Goal: Transaction & Acquisition: Book appointment/travel/reservation

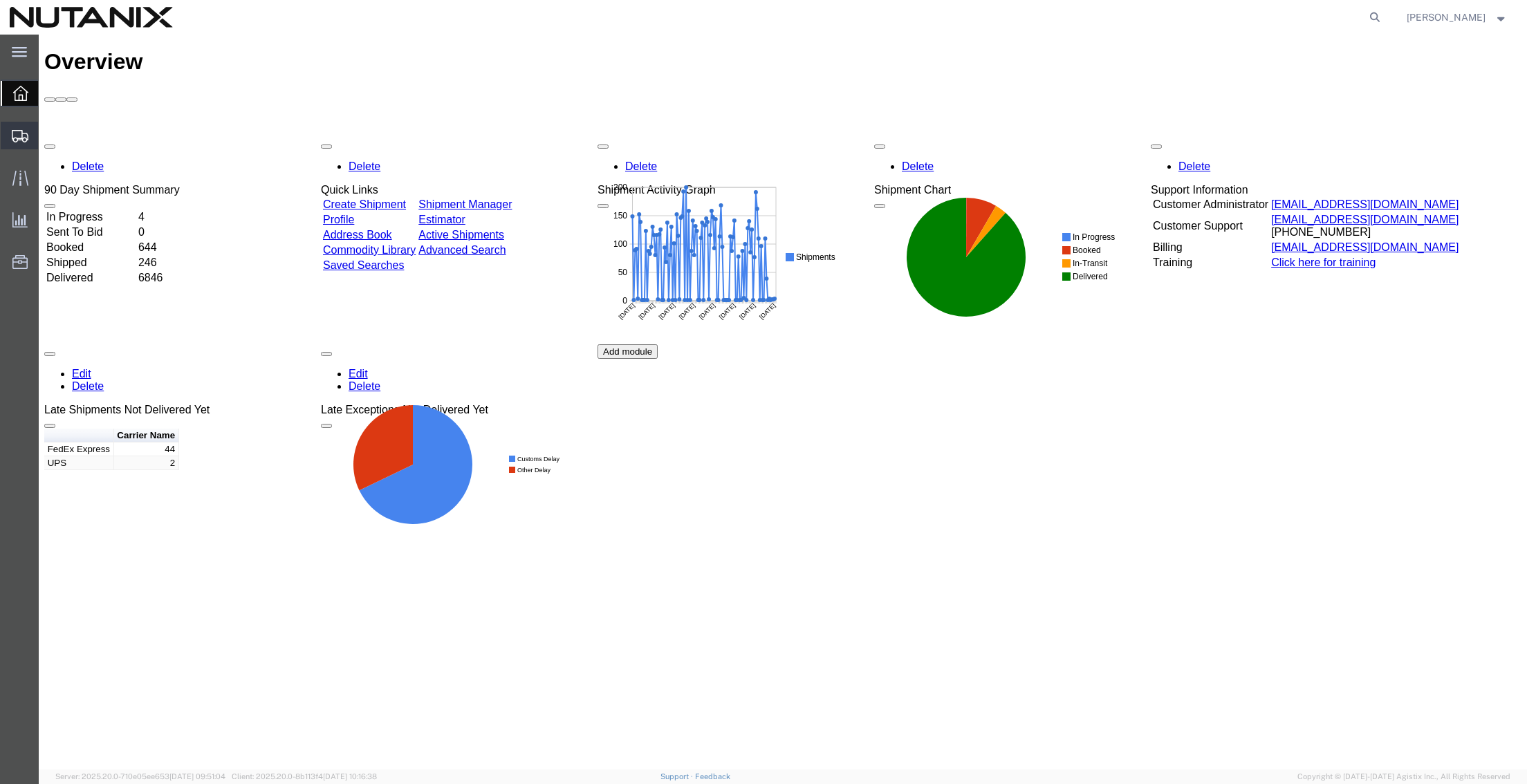
click at [0, 0] on span "Create Shipment" at bounding box center [0, 0] width 0 height 0
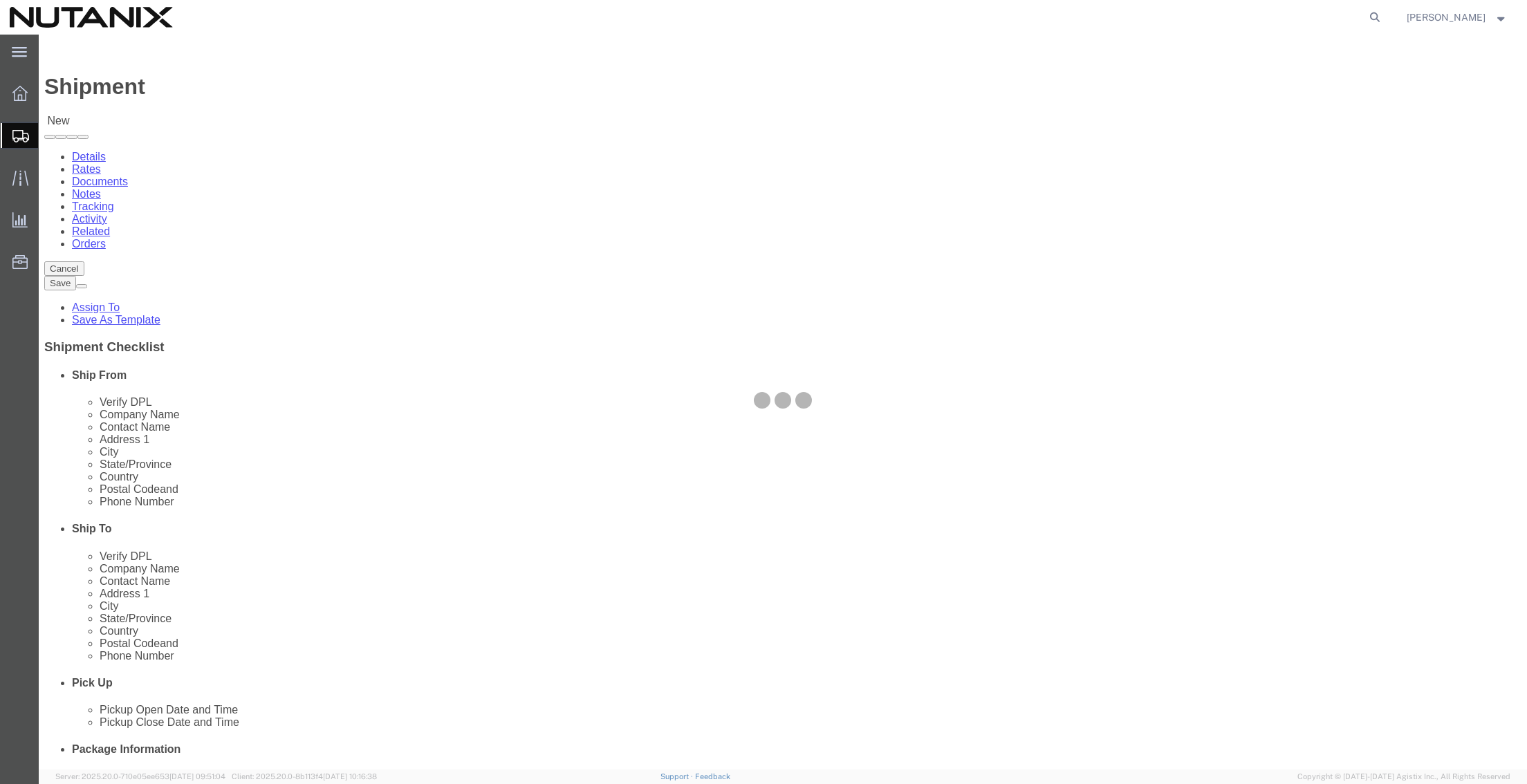
select select
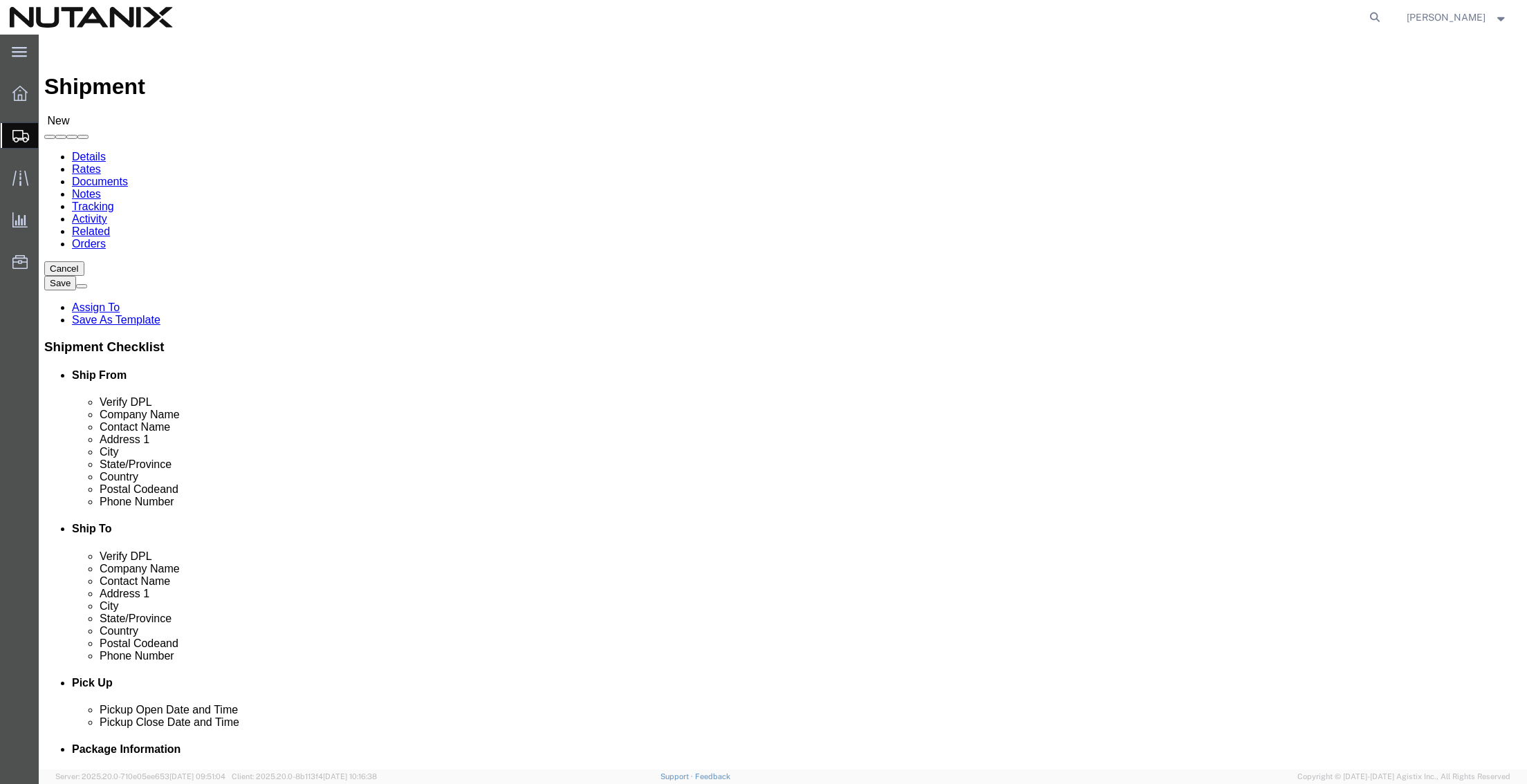
click input "text"
type input "[PERSON_NAME]"
click p "- Nutanix HQ - ([PERSON_NAME]) [STREET_ADDRESS]"
select select "CA"
type input "[PERSON_NAME]"
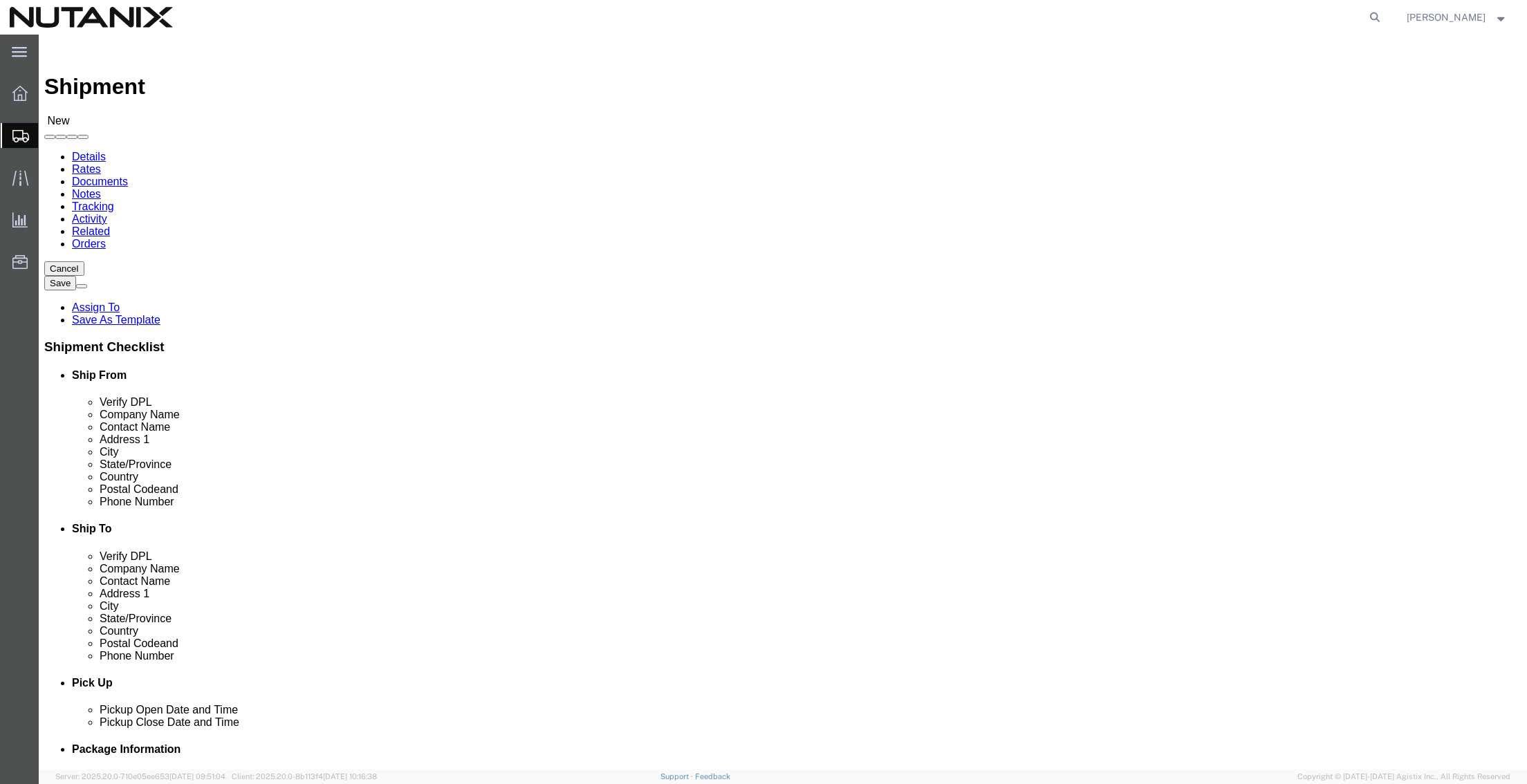
click input "text"
type input "[PERSON_NAME]"
click p "- Nutanix Durham - ([PERSON_NAME]) [STREET_ADDRESS]"
select select "NC"
drag, startPoint x: 917, startPoint y: 285, endPoint x: 612, endPoint y: 303, distance: 305.5
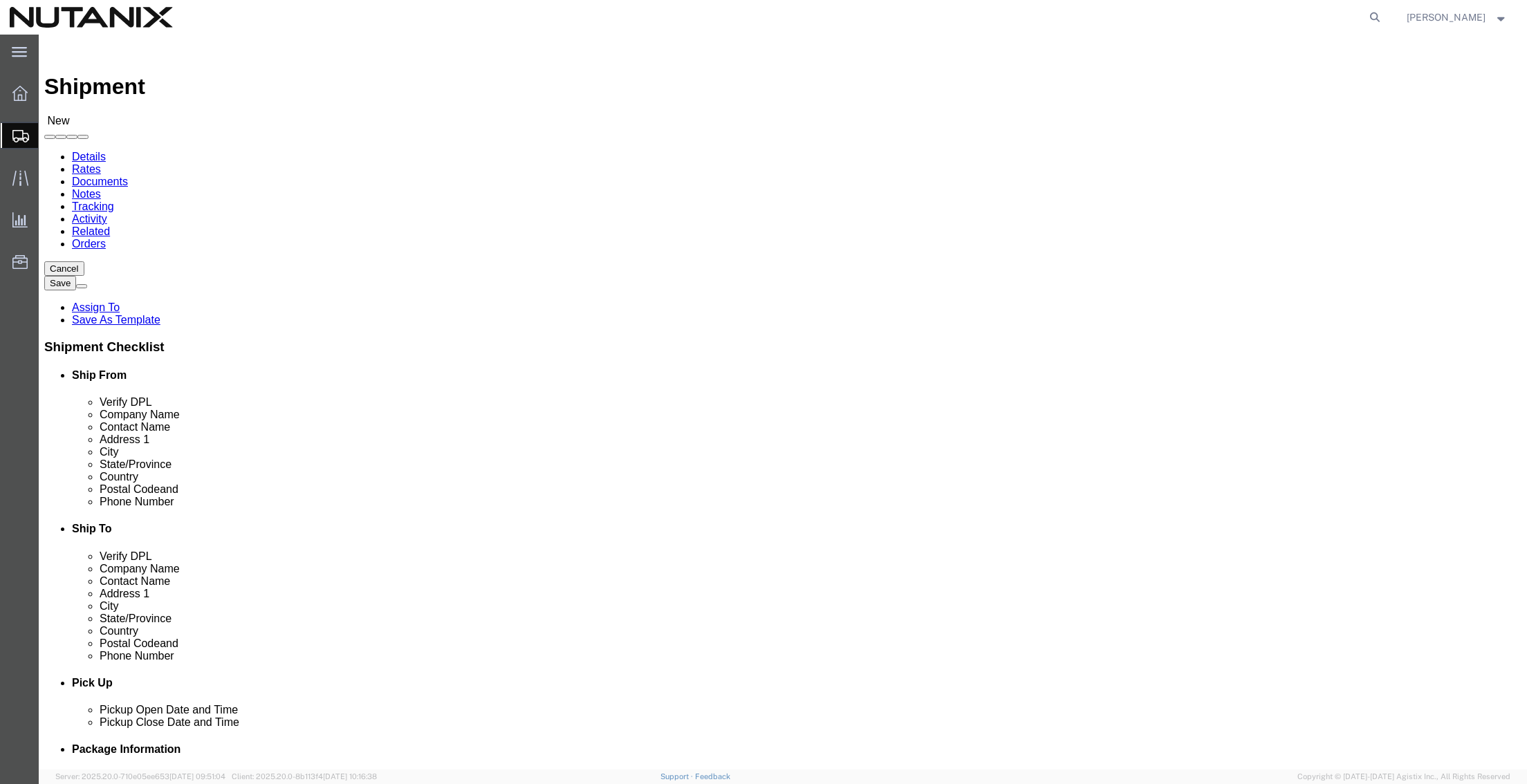
click div "Ship To Location Location My Profile Location [GEOGRAPHIC_DATA] - [GEOGRAPHIC_D…"
type input "[PERSON_NAME]"
drag, startPoint x: 933, startPoint y: 472, endPoint x: 725, endPoint y: 473, distance: 208.0
click div "Phone Number"
drag, startPoint x: 908, startPoint y: 500, endPoint x: 823, endPoint y: 502, distance: 85.0
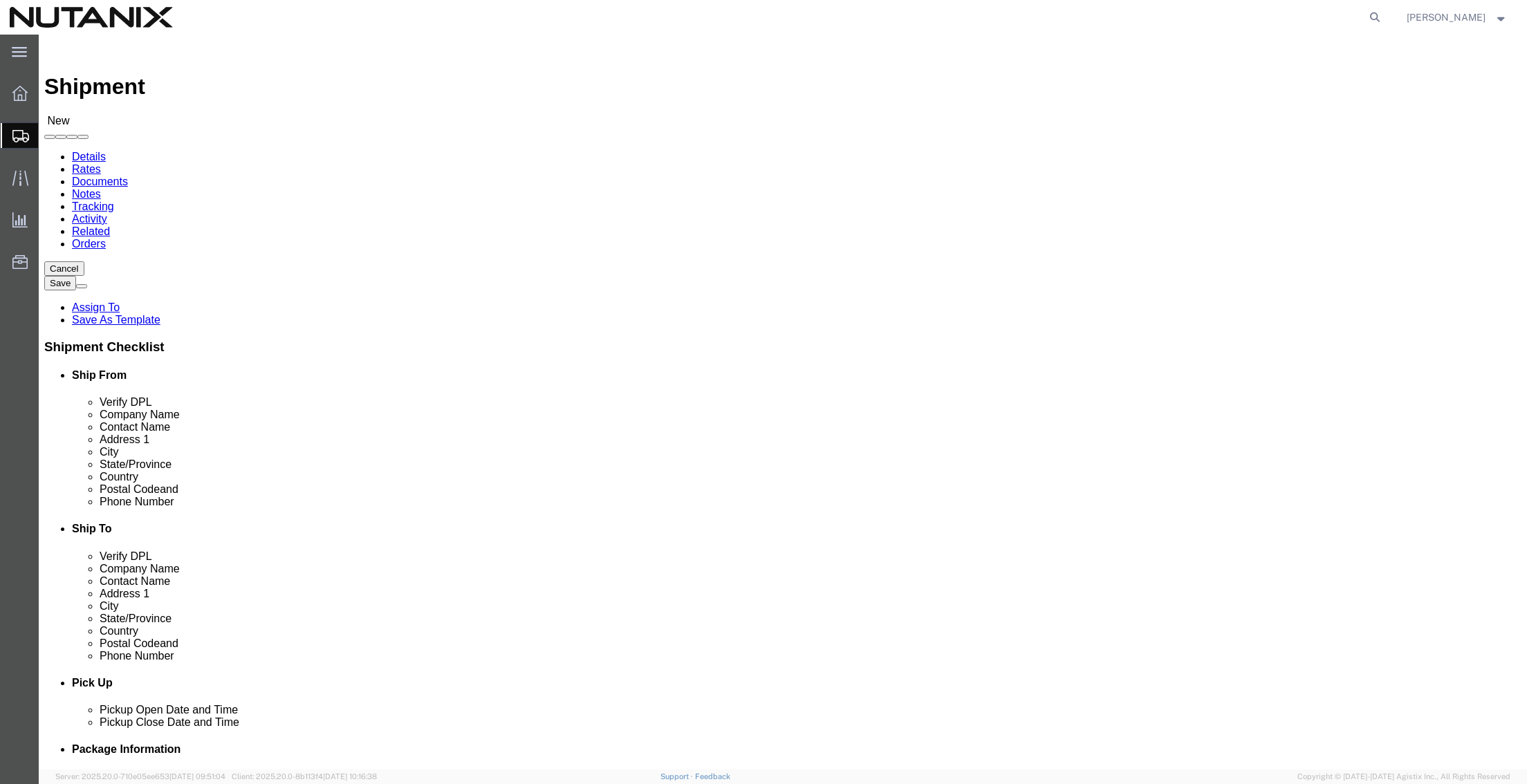
click div
type input "[EMAIL_ADDRESS][PERSON_NAME][DOMAIN_NAME]"
click div "Ship To Location Location My Profile Location [GEOGRAPHIC_DATA] - [GEOGRAPHIC_D…"
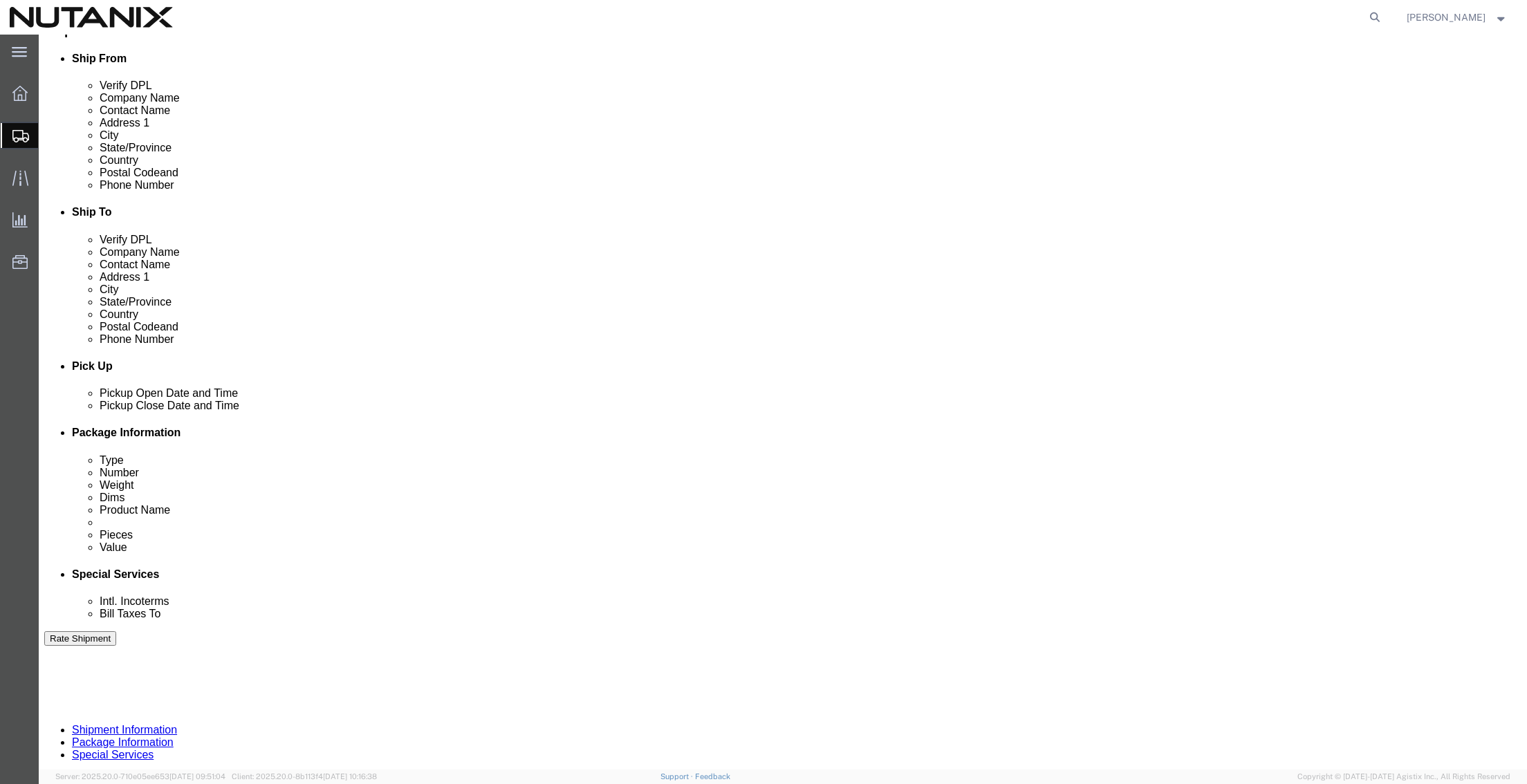
scroll to position [346, 0]
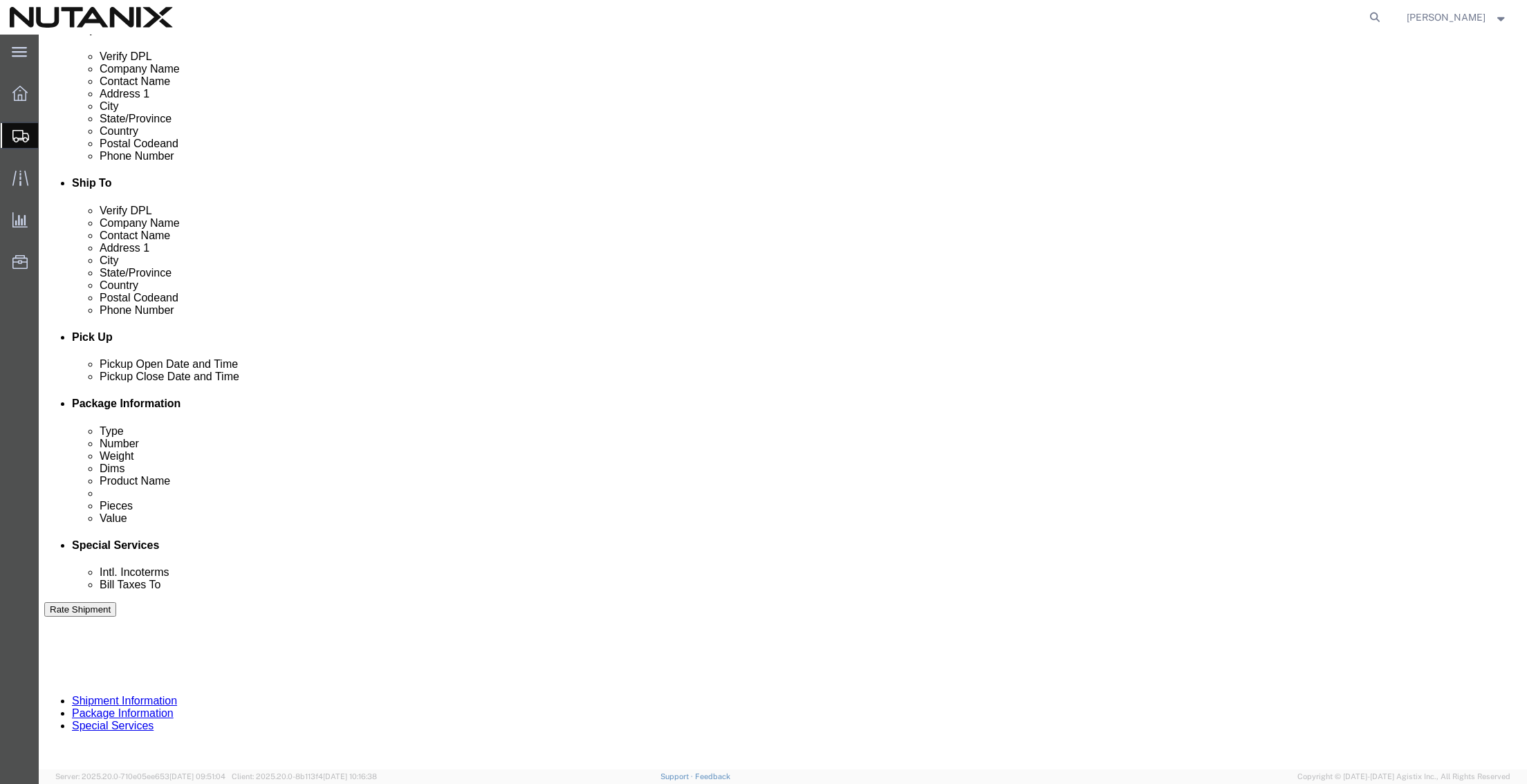
click div "[DATE] 12:00 PM"
type input "4:00 PM"
click button "Apply"
click input "text"
type input "79001"
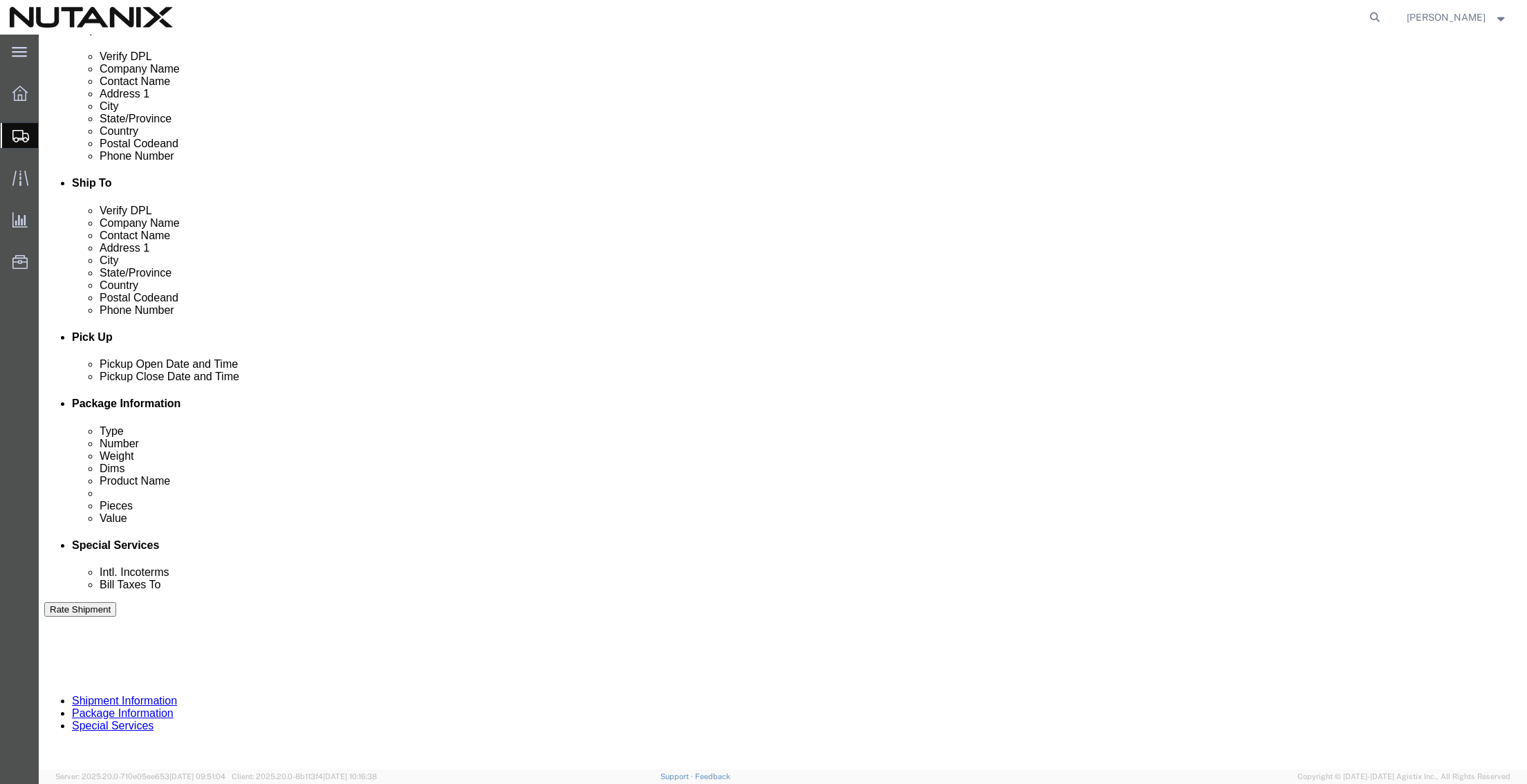
click select "Select Account Type Activity ID Airline Appointment Number ASN Batch Request # …"
select select "PURCHORD"
click select "Select Account Type Activity ID Airline Appointment Number ASN Batch Request # …"
type input "Security Materials"
click select "Select Air Less than Truckload Multi-Leg Ocean Freight Rail Small Parcel Truckl…"
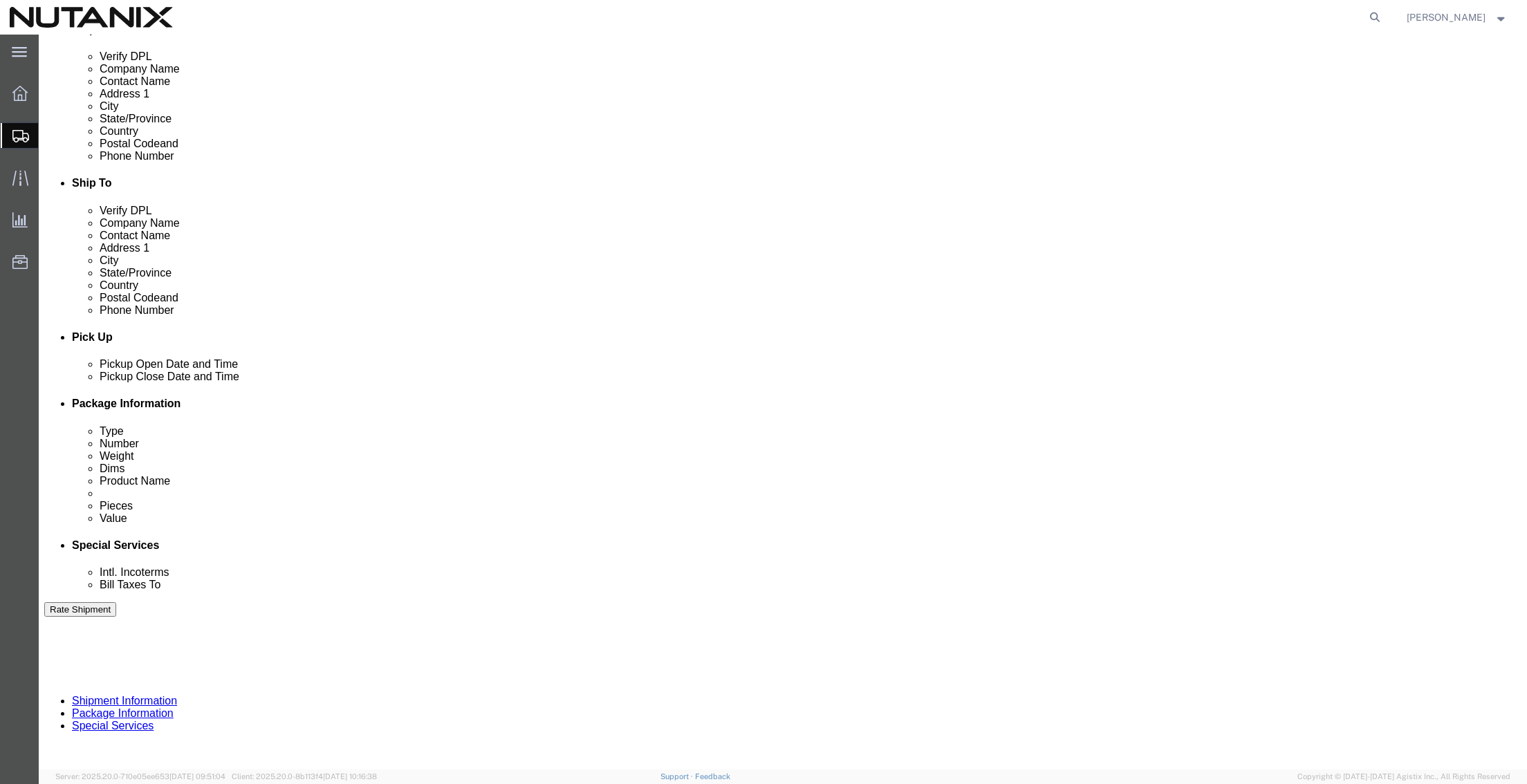
select select "SMAL"
click select "Select Air Less than Truckload Multi-Leg Ocean Freight Rail Small Parcel Truckl…"
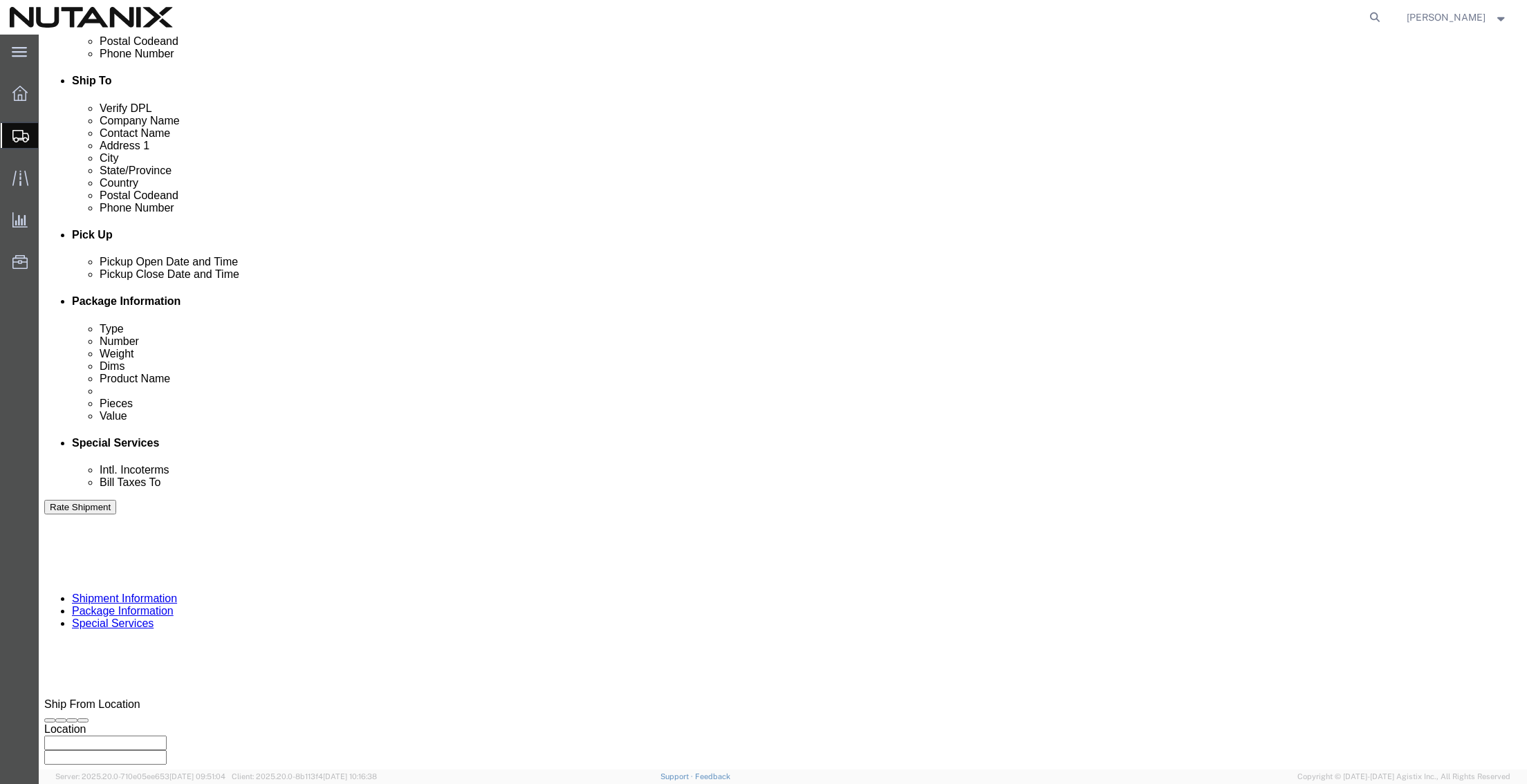
scroll to position [452, 0]
click button "Continue"
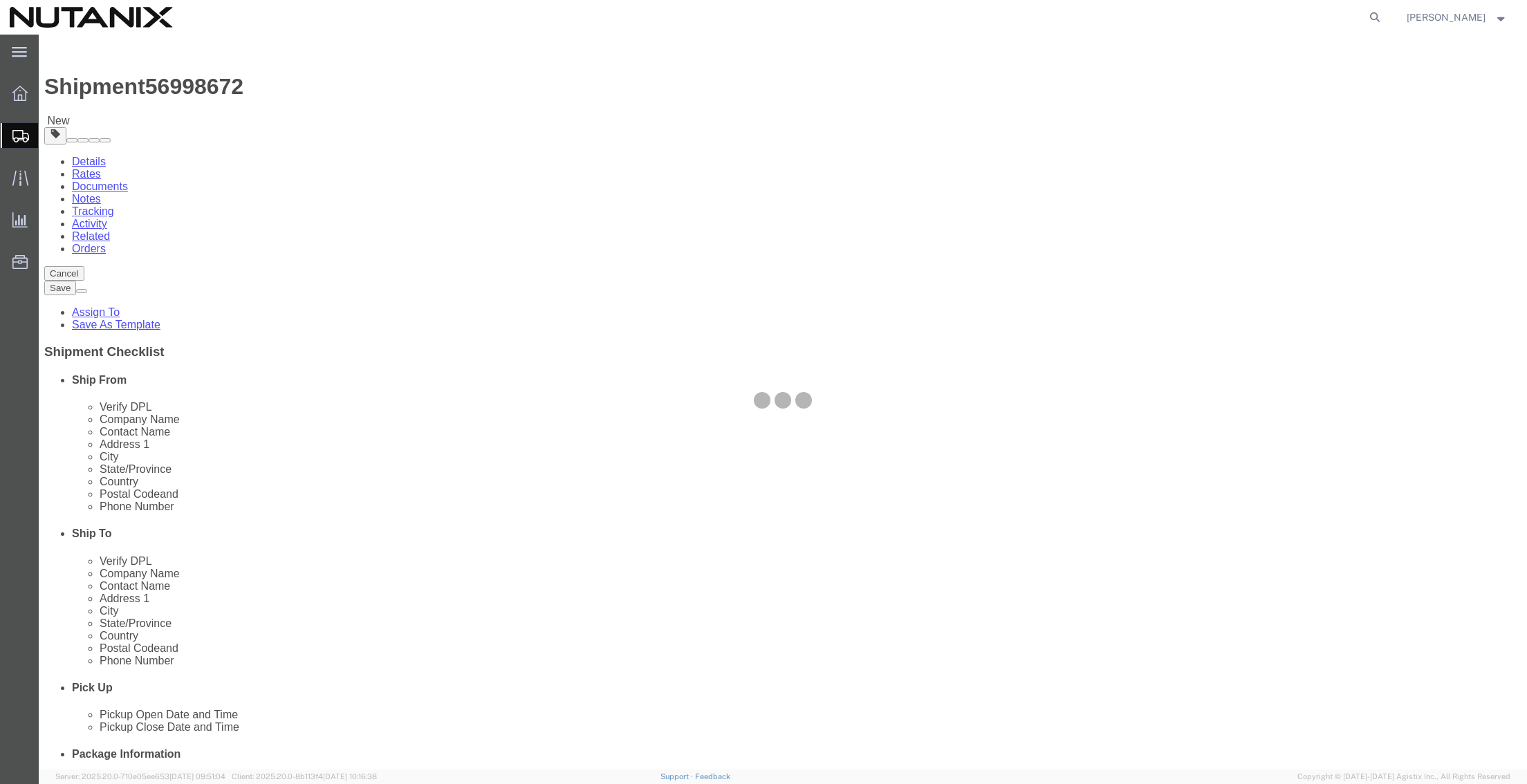
select select "YRPK"
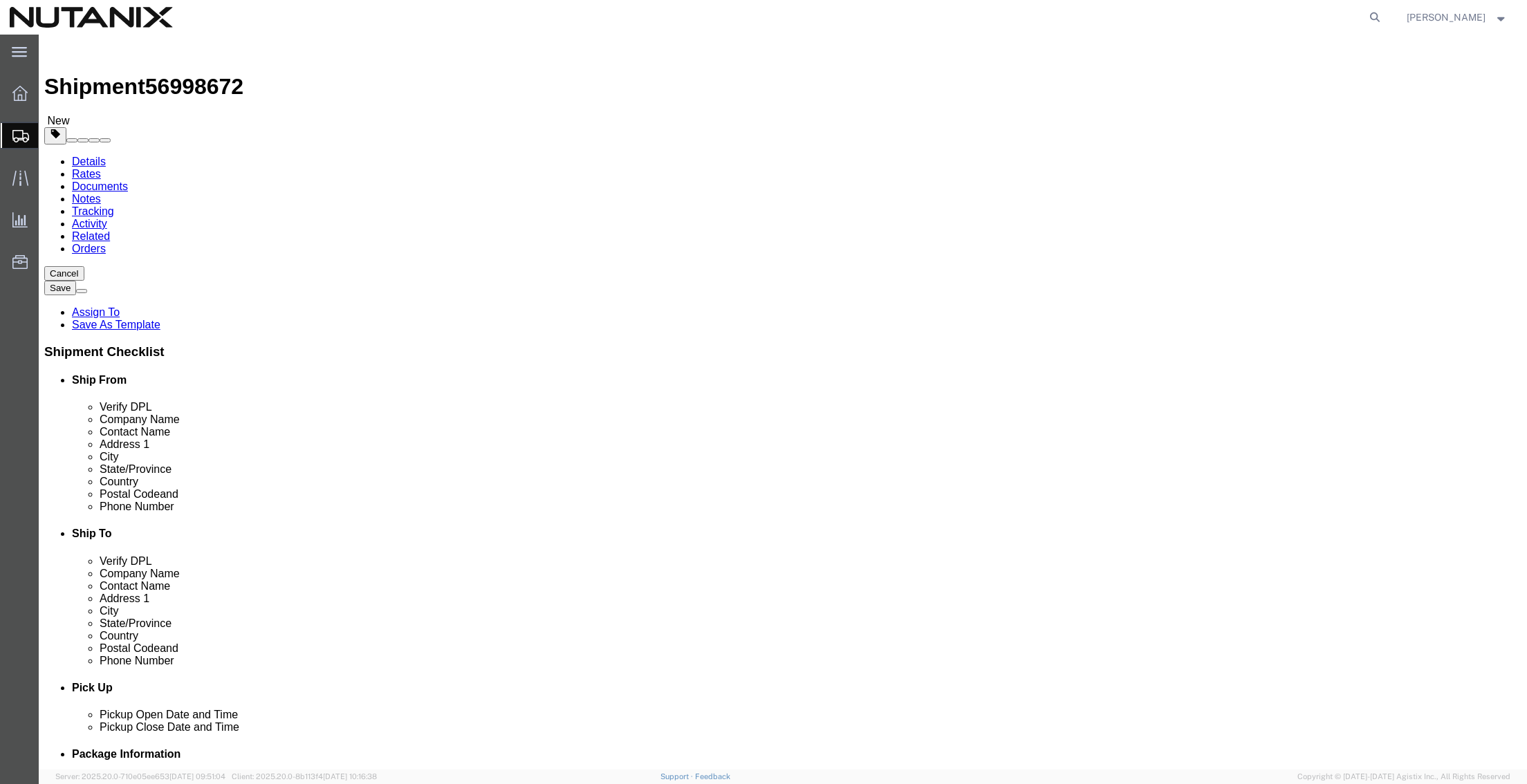
click input "text"
type input "12"
type input "8"
type input "4"
drag, startPoint x: 320, startPoint y: 294, endPoint x: 243, endPoint y: 290, distance: 77.1
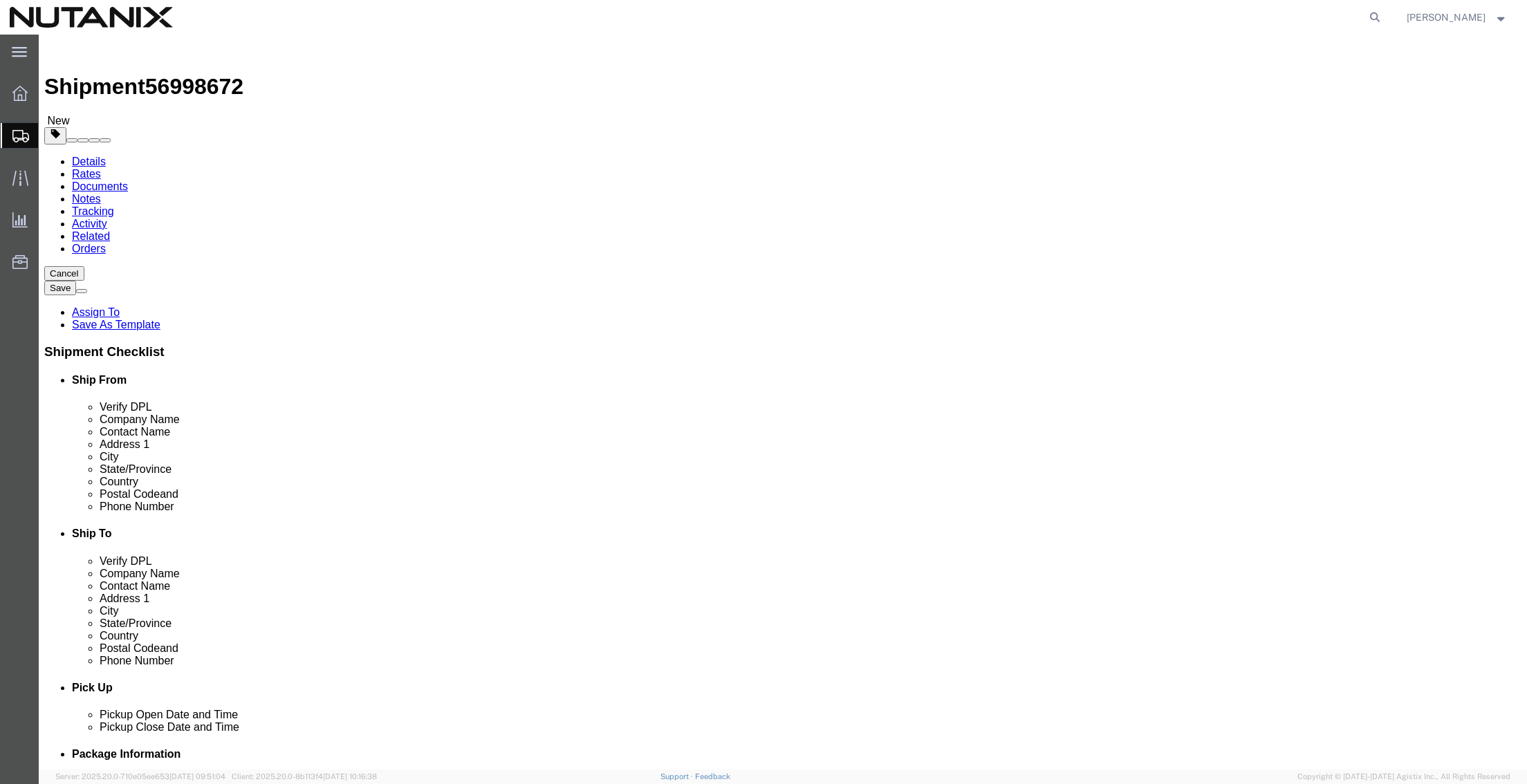
click div "Length 12 x Width 8 x Height 4 Select cm ft in"
type input "10"
type input "2"
click link "Add Content"
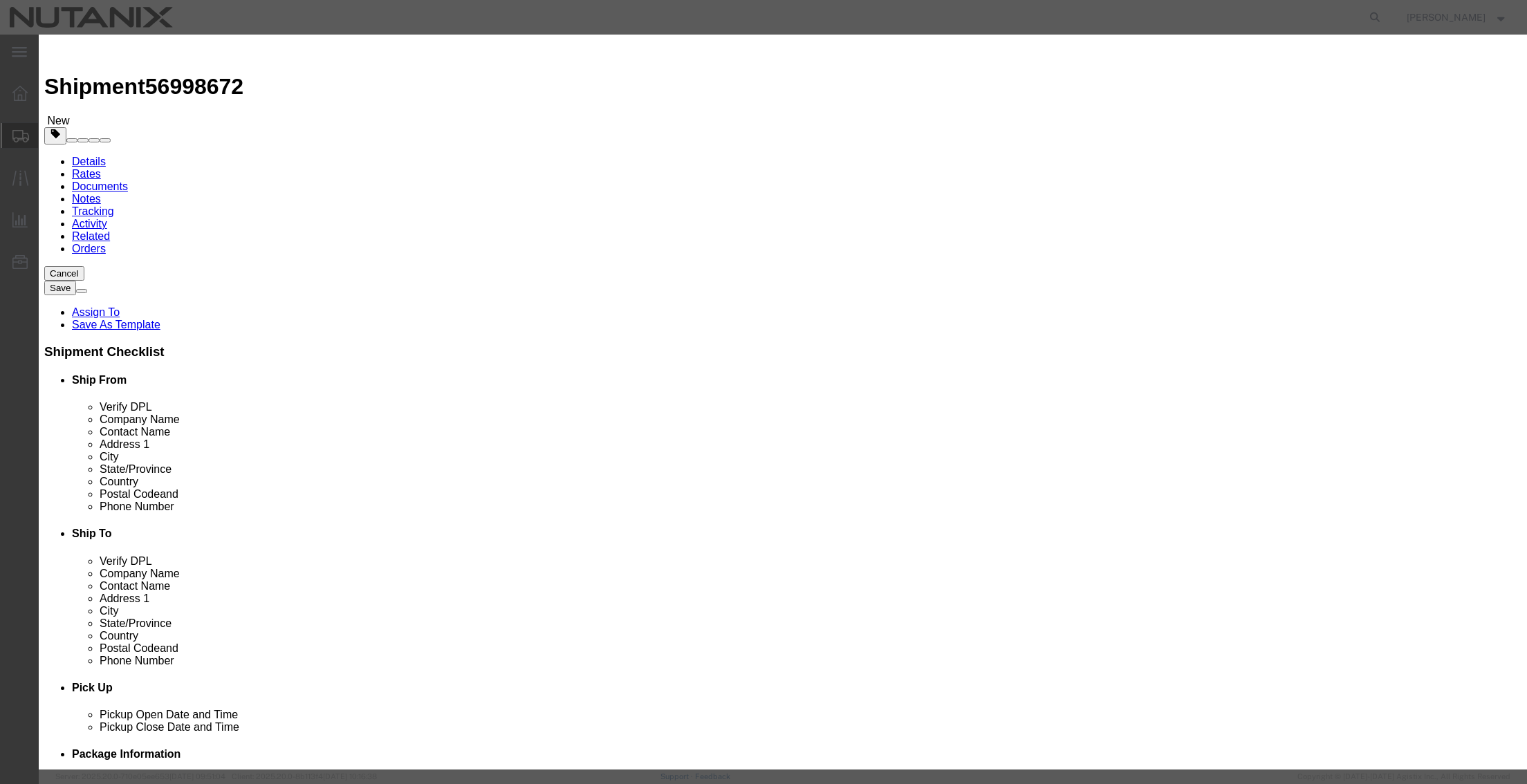
click input "text"
type input "Retractors"
type input "75"
type input "154"
select select "USD"
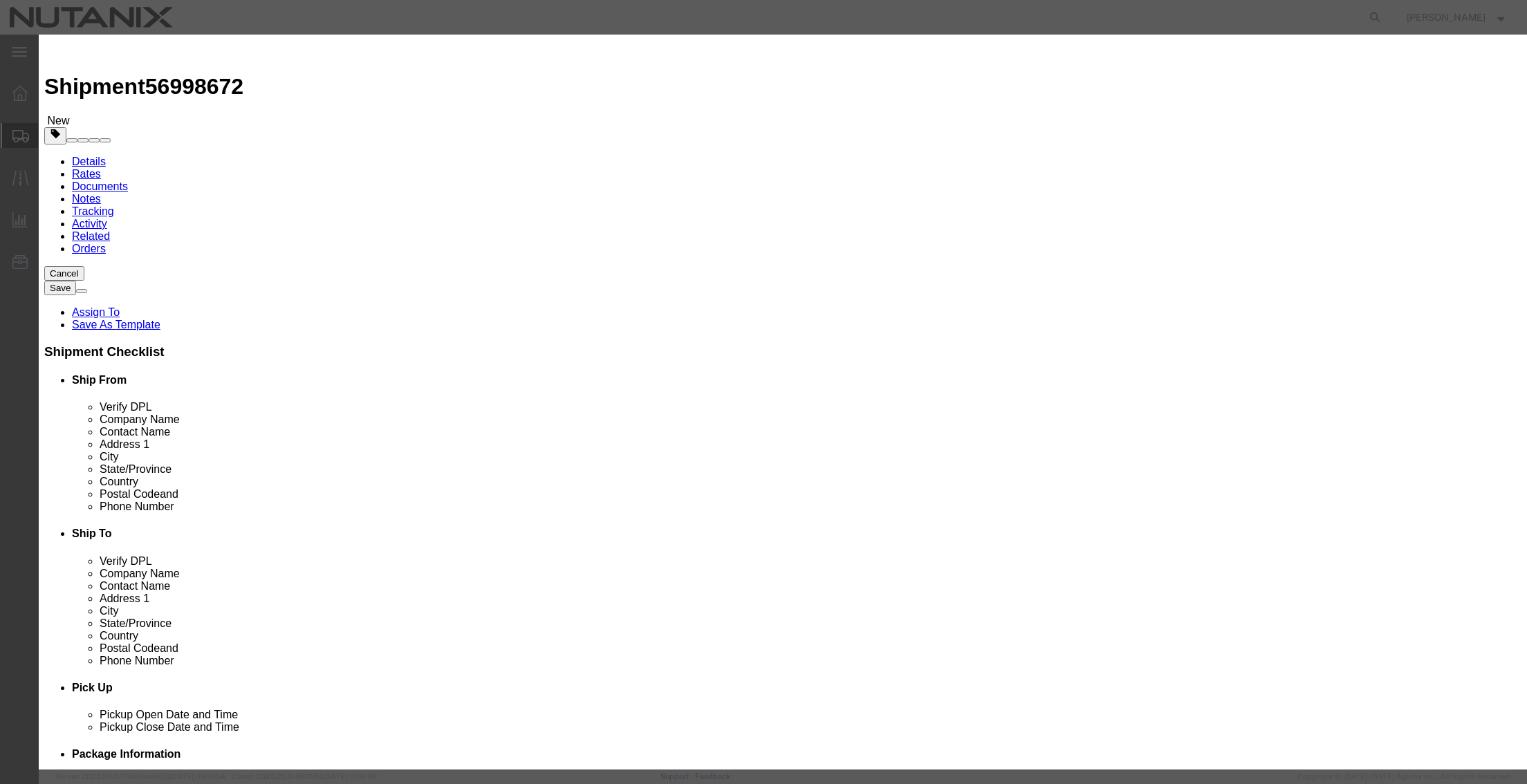
click button "Save & Close"
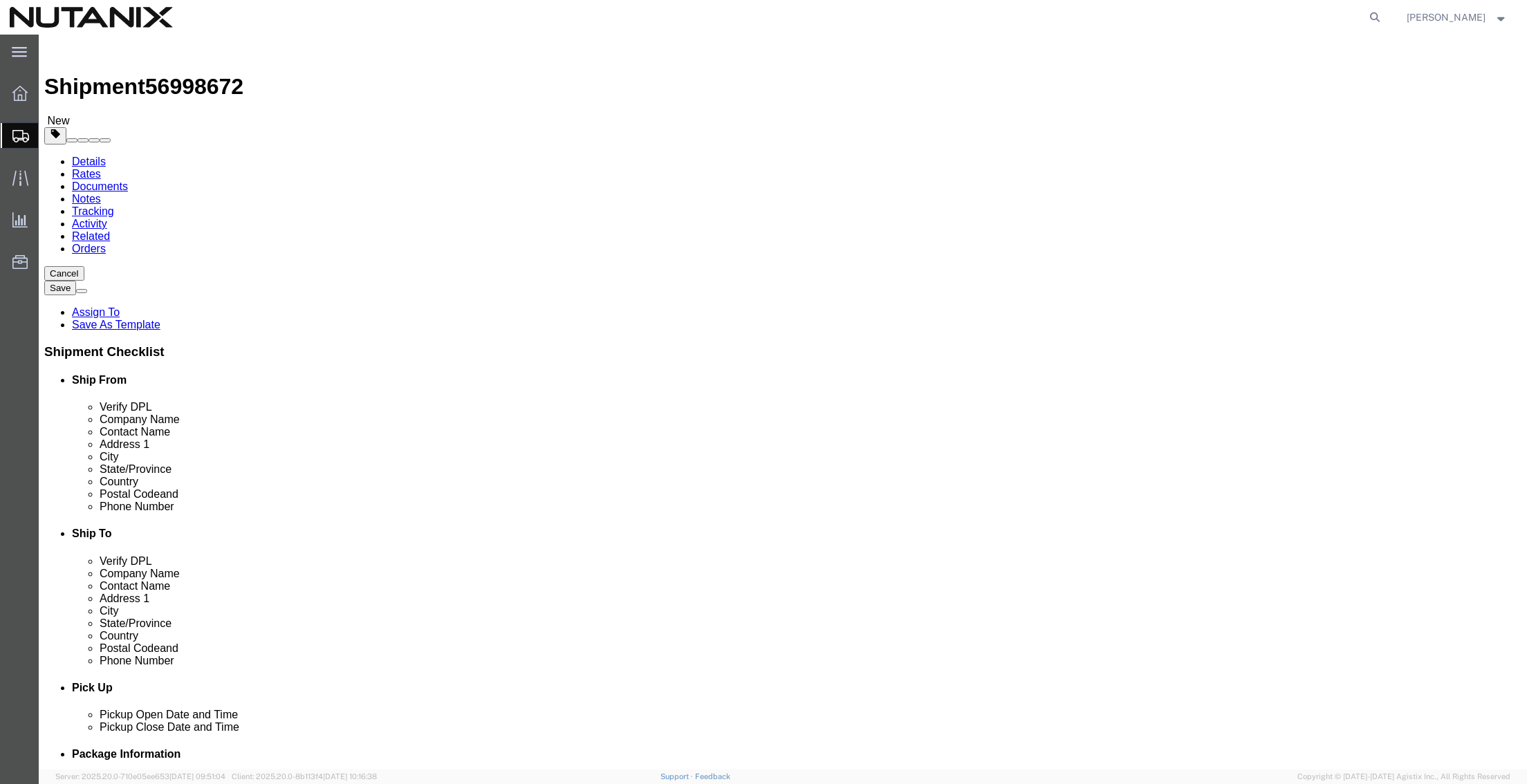
click button "Continue"
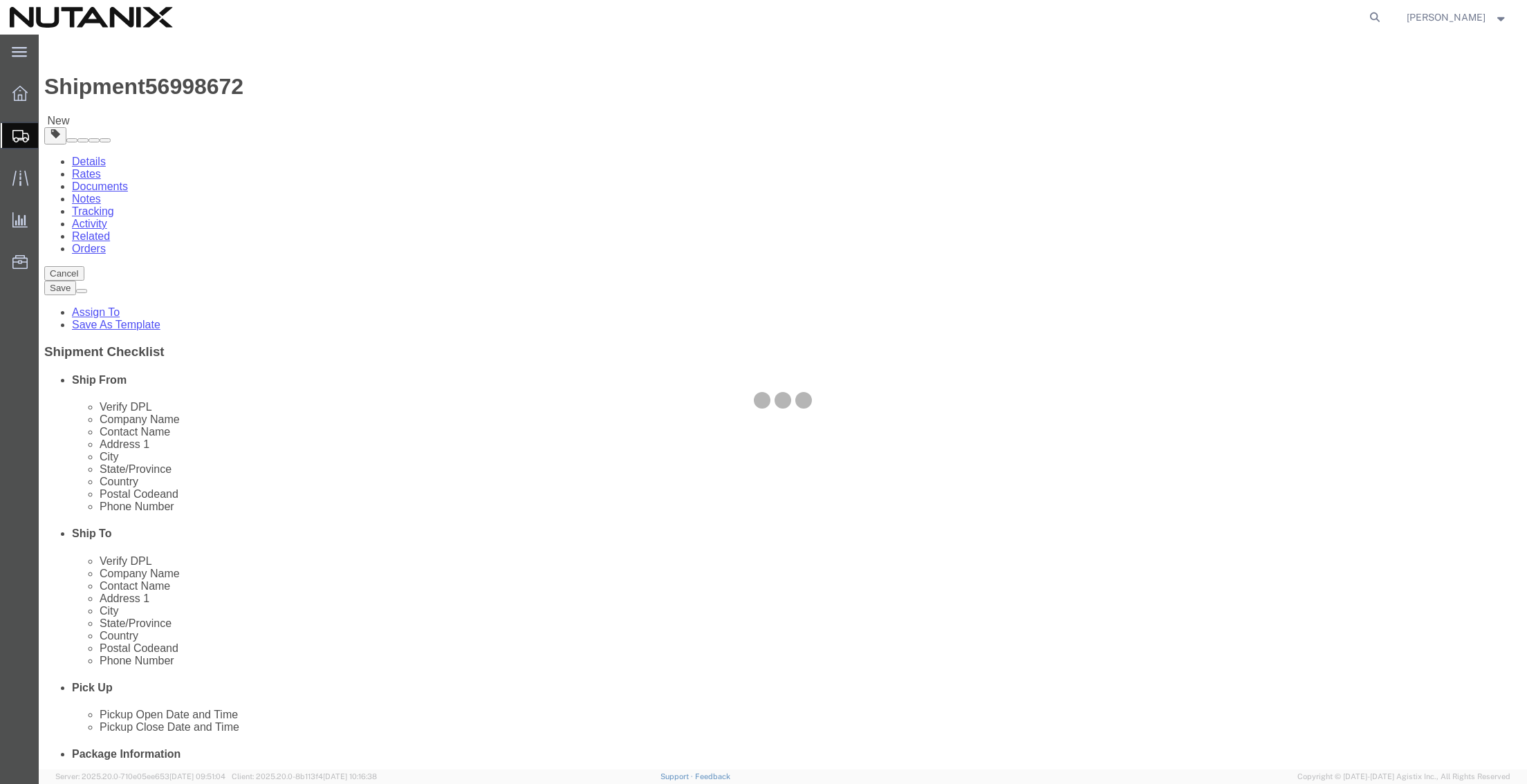
select select
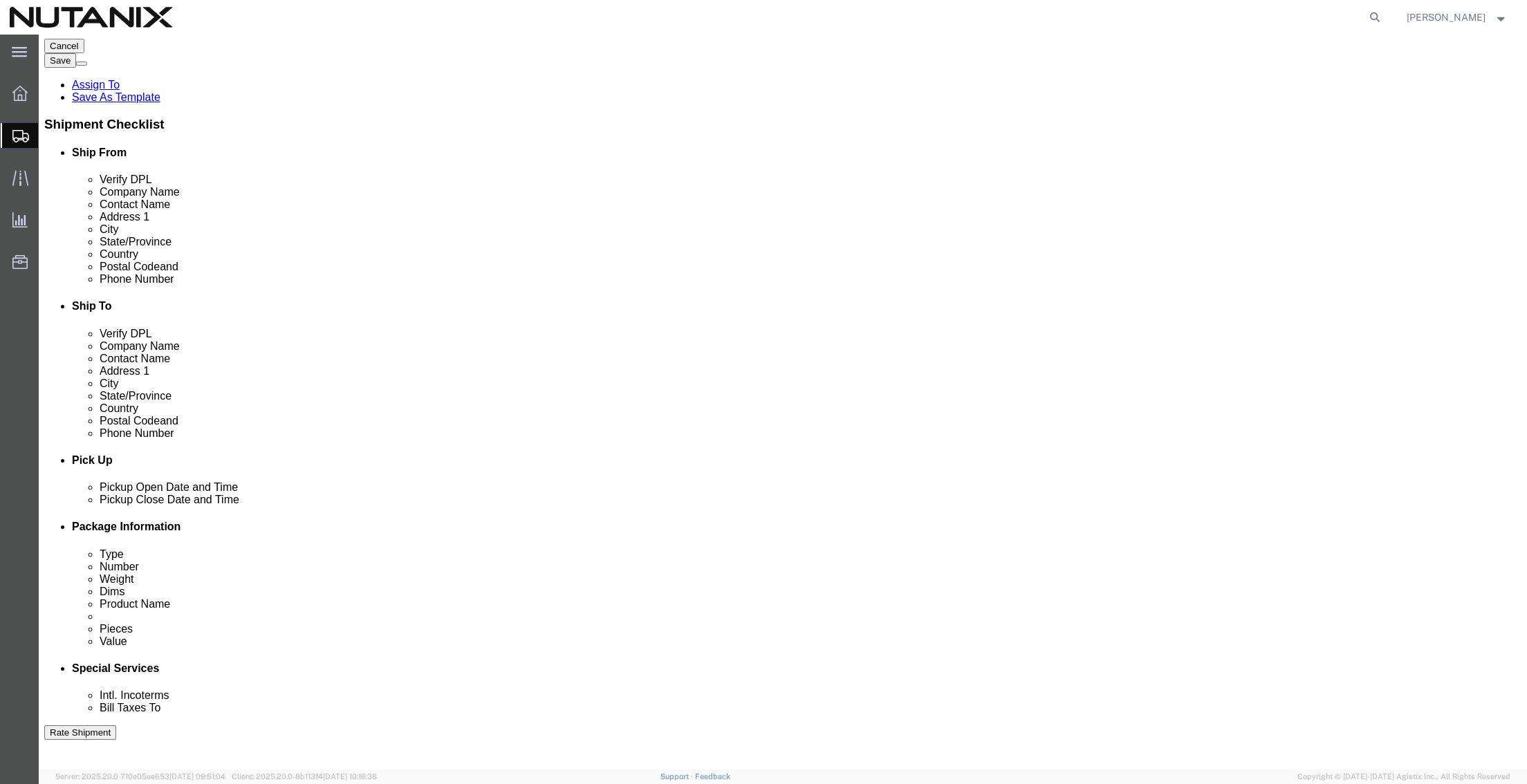
scroll to position [484, 0]
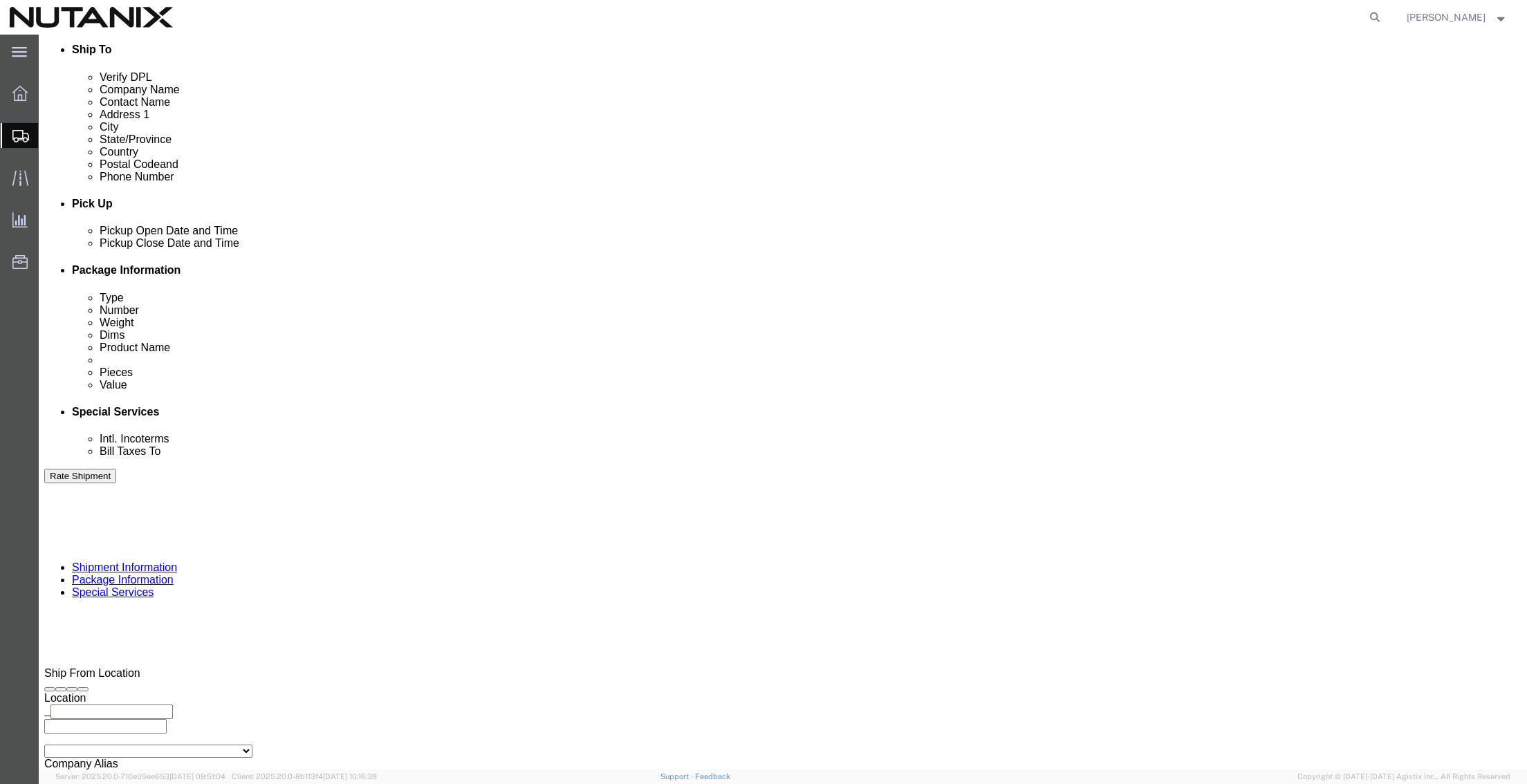
click input "text"
type input "[EMAIL_ADDRESS][DOMAIN_NAME]"
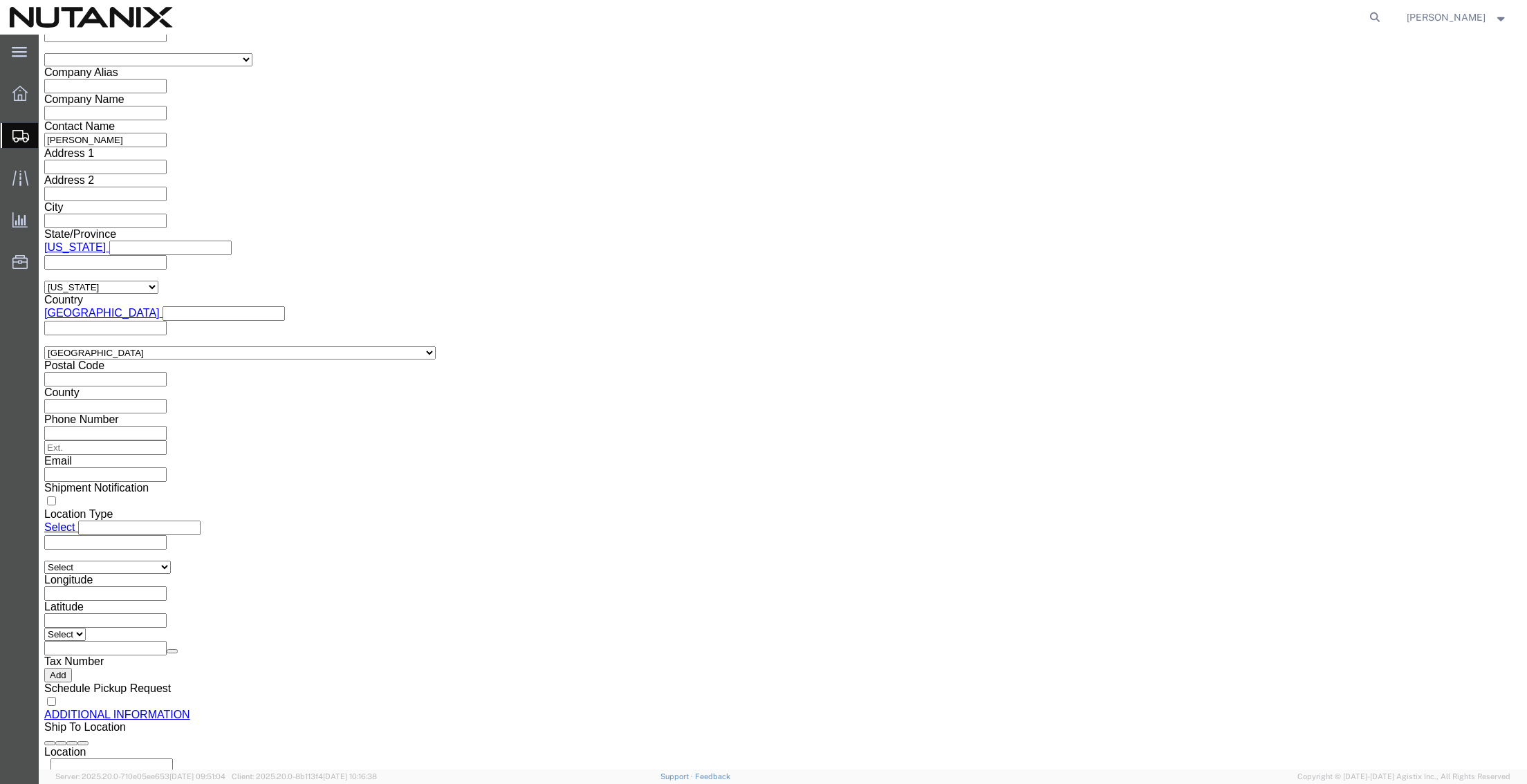
scroll to position [1235, 0]
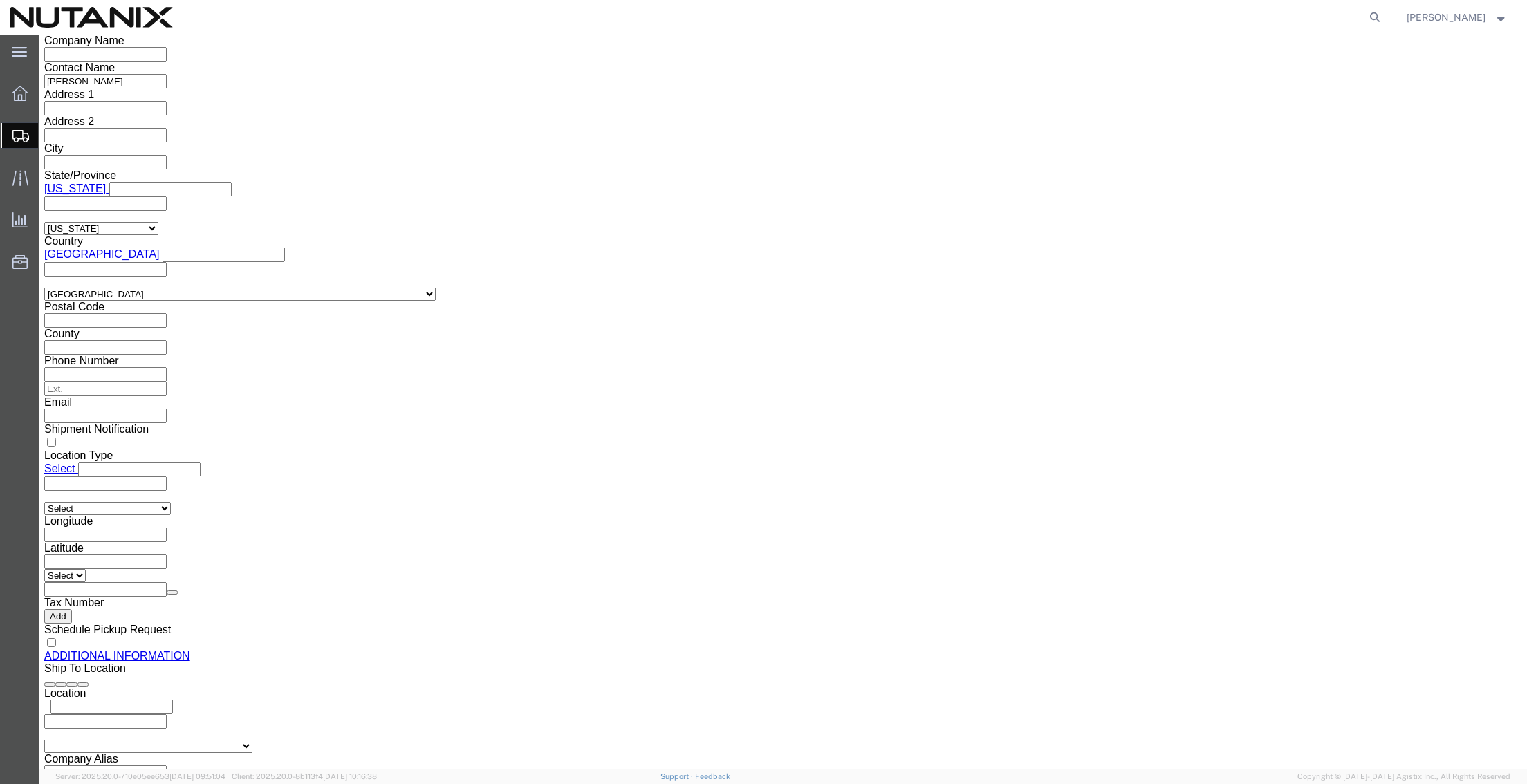
click button "Rate Shipment"
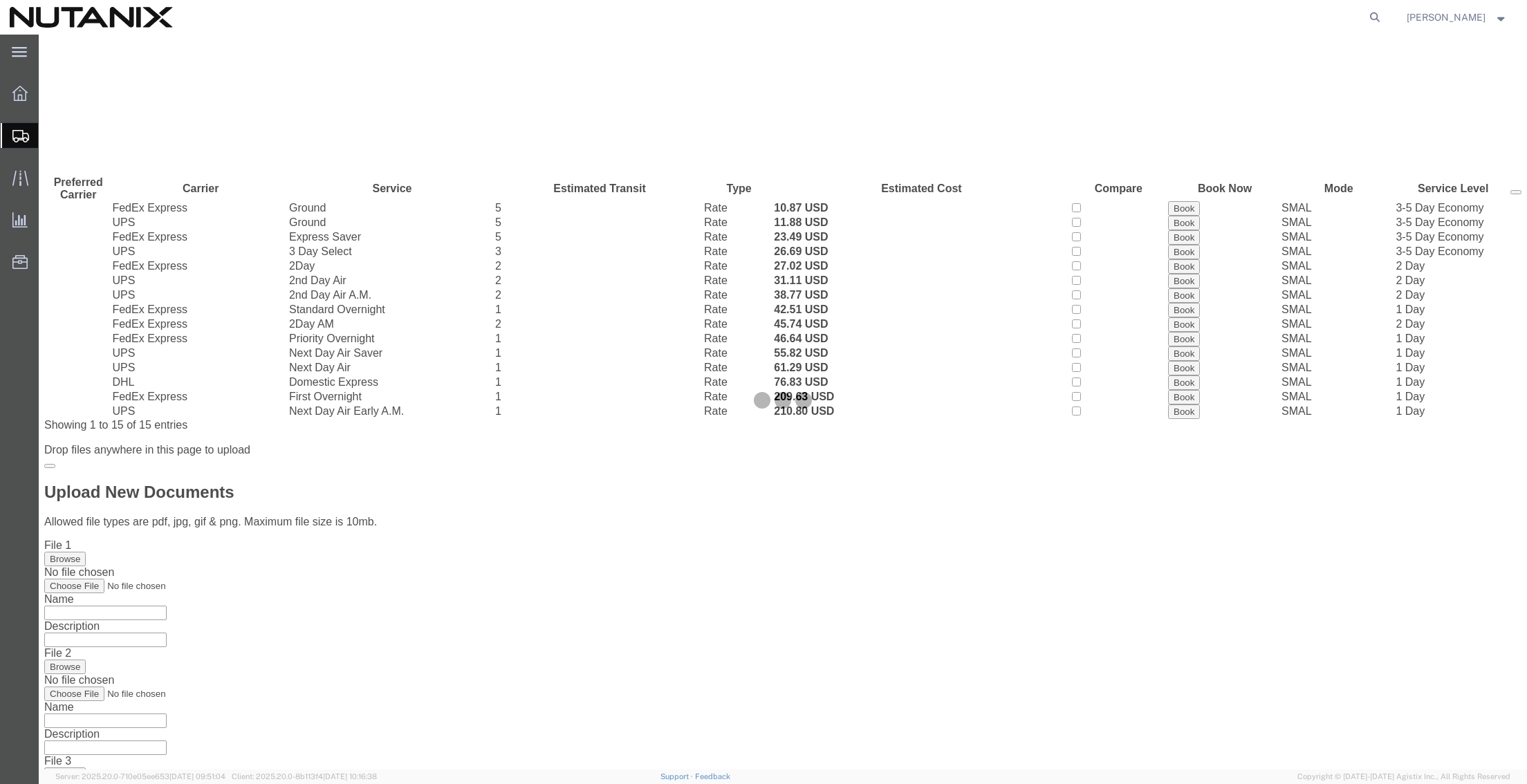
scroll to position [0, 0]
